Goal: Find specific page/section: Find specific page/section

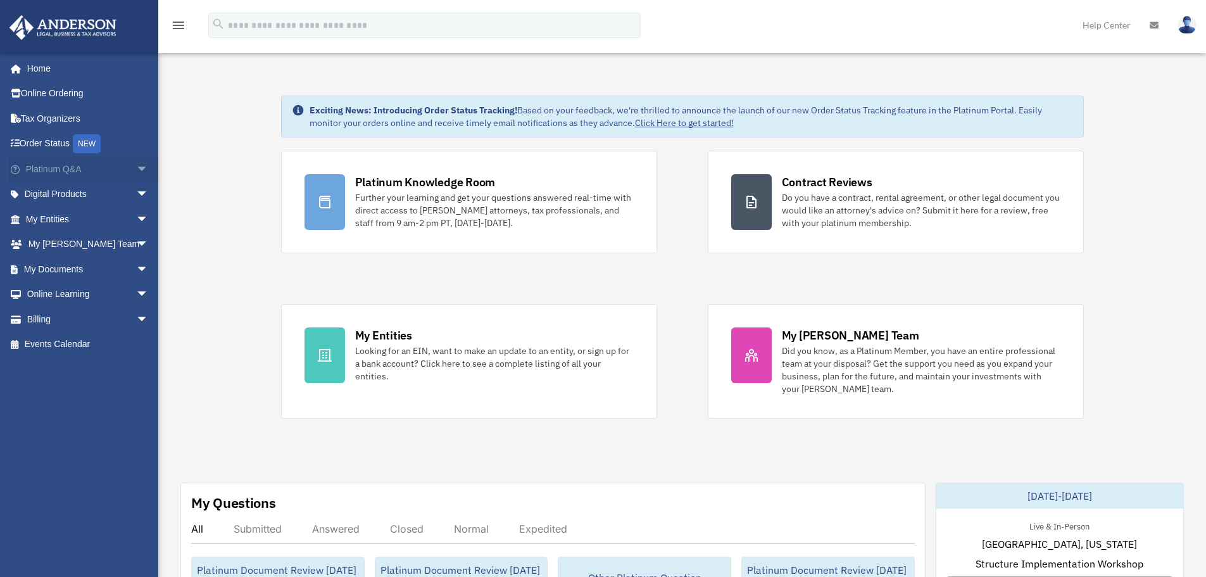
click at [122, 166] on link "Platinum Q&A arrow_drop_down" at bounding box center [88, 168] width 159 height 25
click at [136, 166] on span "arrow_drop_down" at bounding box center [148, 169] width 25 height 26
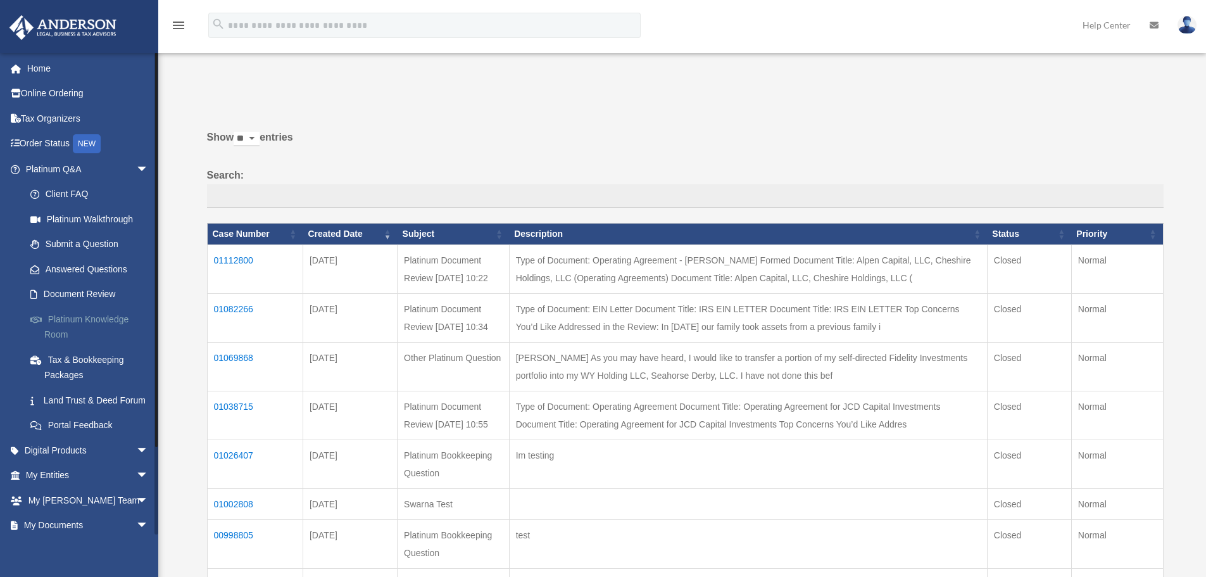
click at [91, 315] on link "Platinum Knowledge Room" at bounding box center [93, 326] width 150 height 41
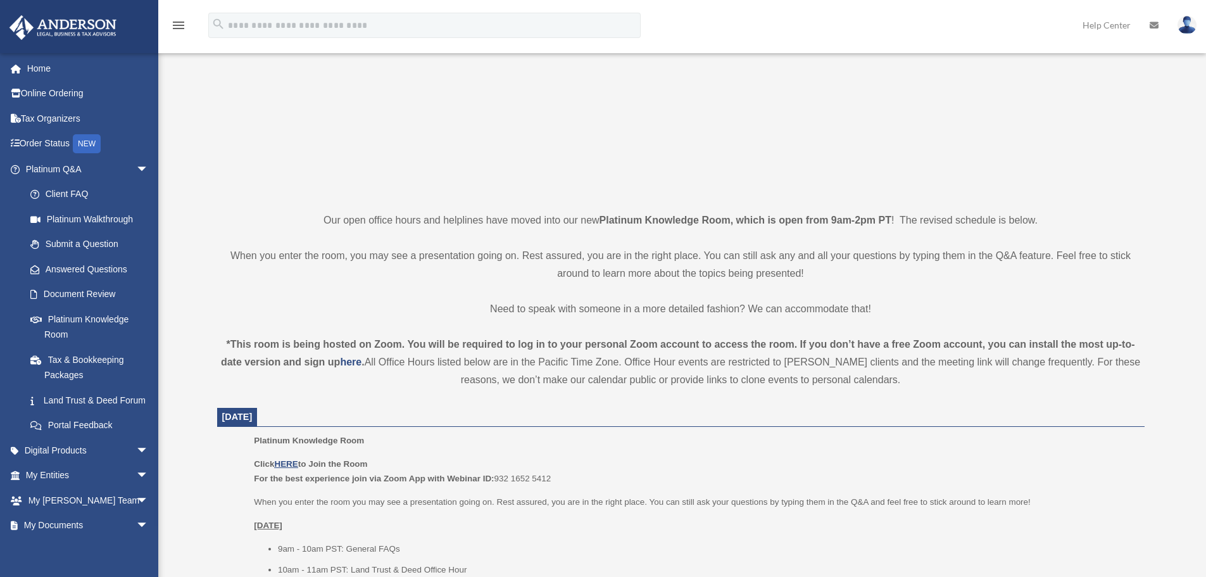
scroll to position [317, 0]
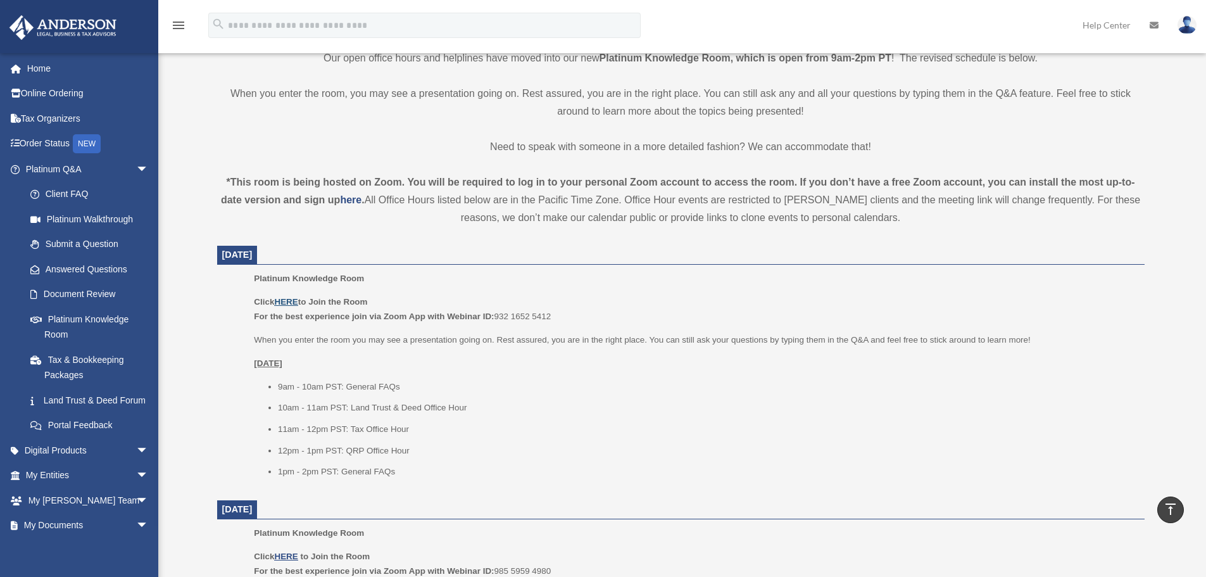
click at [288, 300] on u "HERE" at bounding box center [285, 301] width 23 height 9
